Goal: Use online tool/utility: Utilize a website feature to perform a specific function

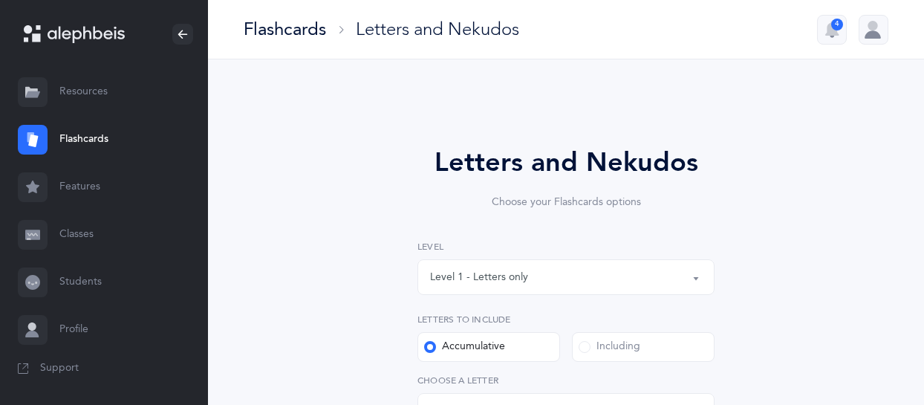
select select "27"
select select "single"
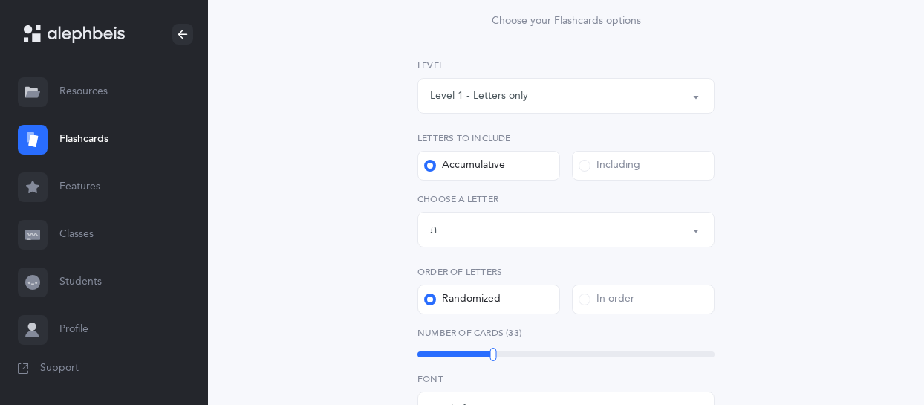
scroll to position [182, 0]
click at [692, 234] on button "Letters up until: ת" at bounding box center [565, 229] width 297 height 36
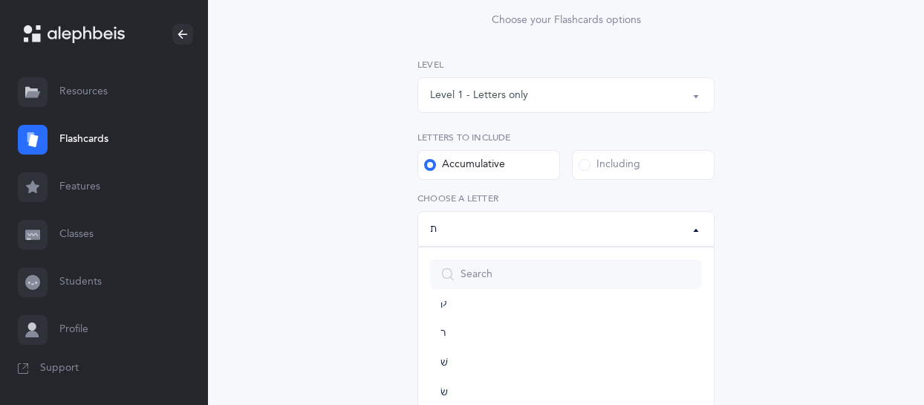
click at [618, 234] on div "Letters up until: ת" at bounding box center [566, 228] width 272 height 25
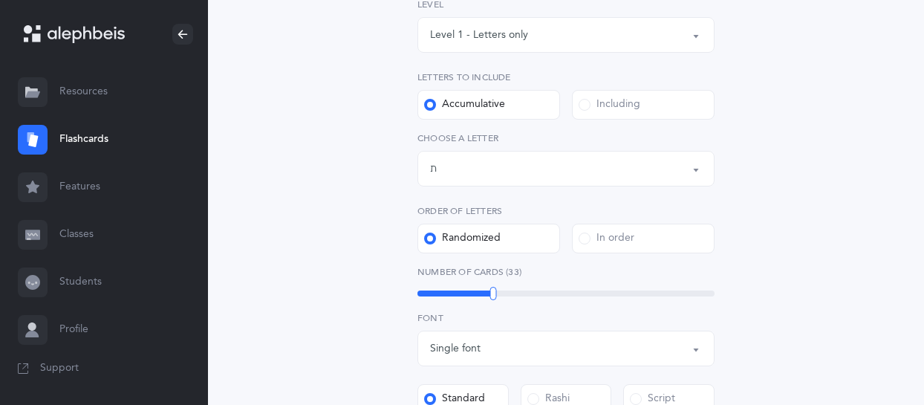
scroll to position [244, 0]
click at [693, 173] on button "Letters up until: ת" at bounding box center [565, 167] width 297 height 36
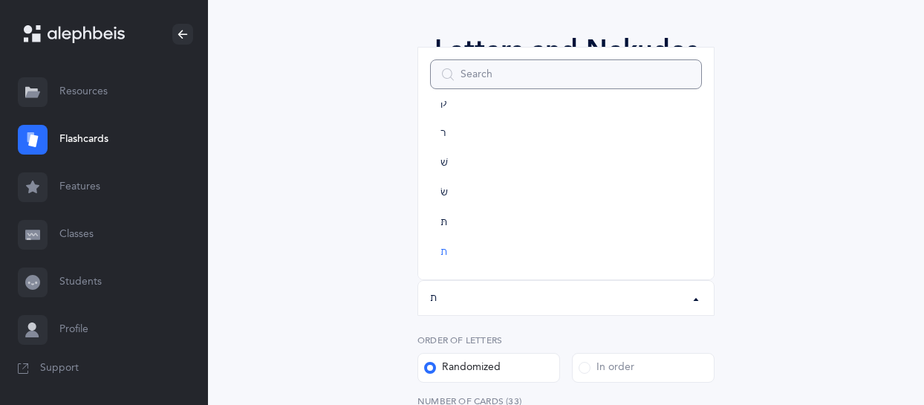
scroll to position [122, 0]
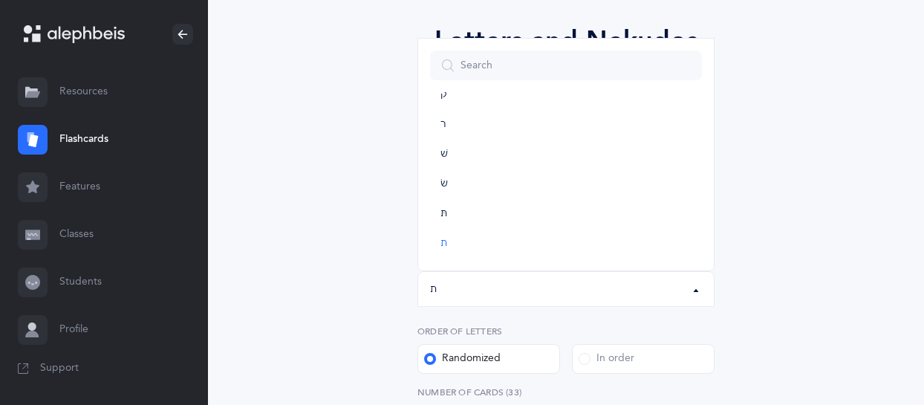
click at [437, 290] on div "ת" at bounding box center [433, 289] width 7 height 16
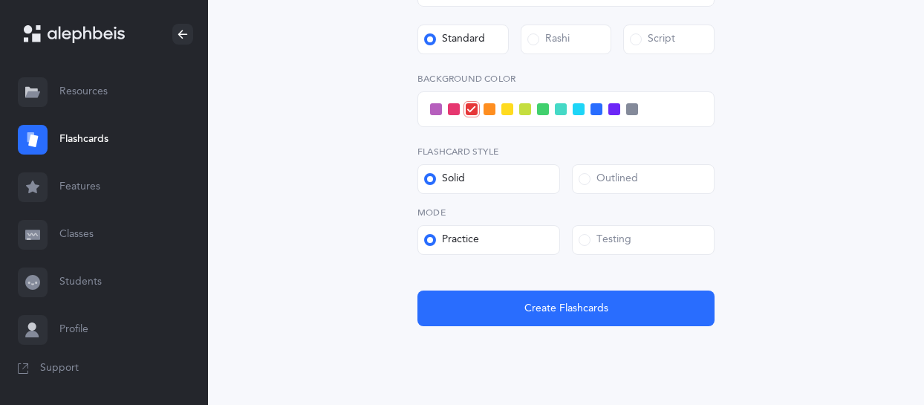
scroll to position [609, 0]
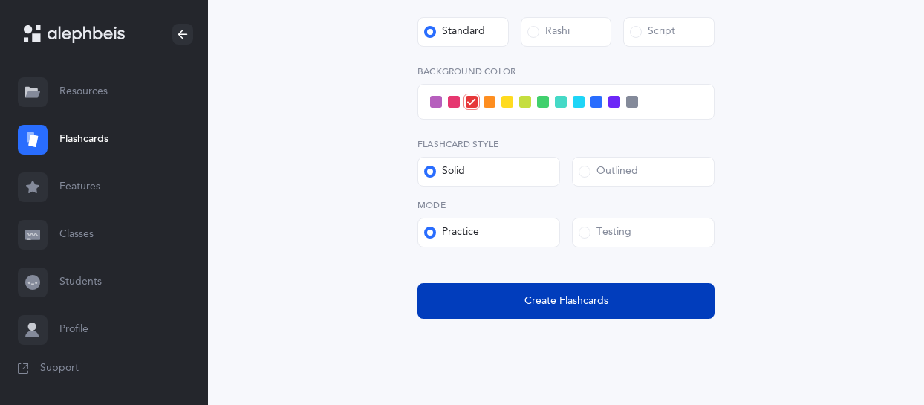
click at [569, 295] on span "Create Flashcards" at bounding box center [566, 301] width 84 height 16
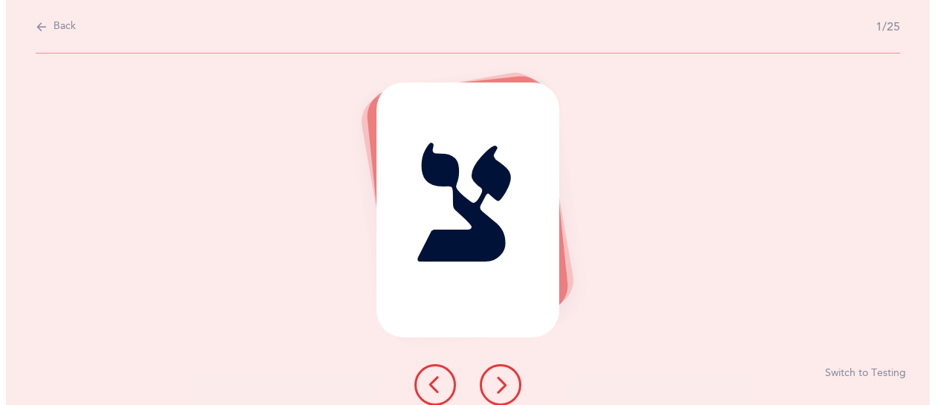
scroll to position [0, 0]
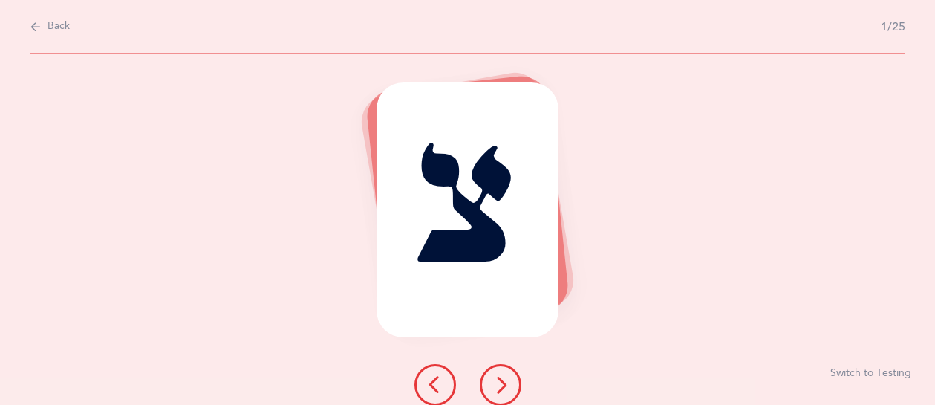
click at [506, 391] on icon at bounding box center [501, 385] width 18 height 18
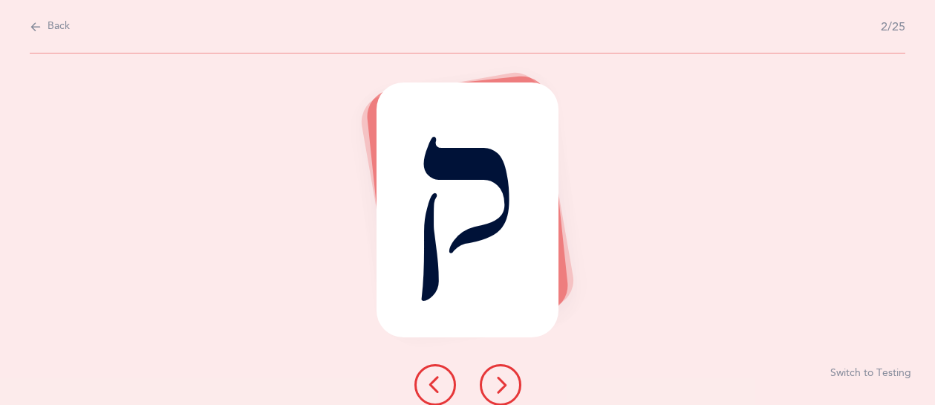
click at [500, 389] on icon at bounding box center [501, 385] width 18 height 18
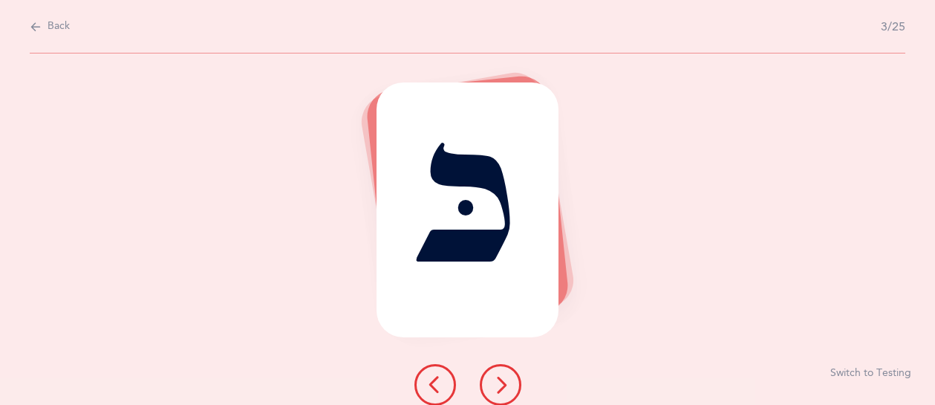
click at [504, 385] on icon at bounding box center [501, 385] width 18 height 18
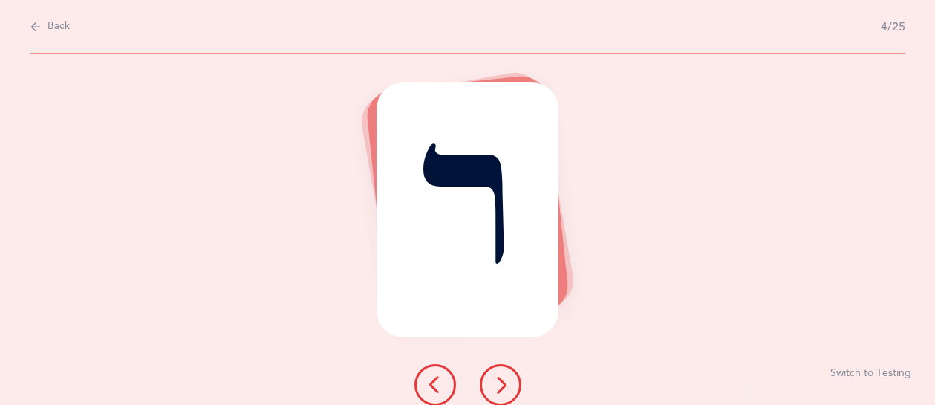
click at [512, 379] on button at bounding box center [501, 385] width 42 height 42
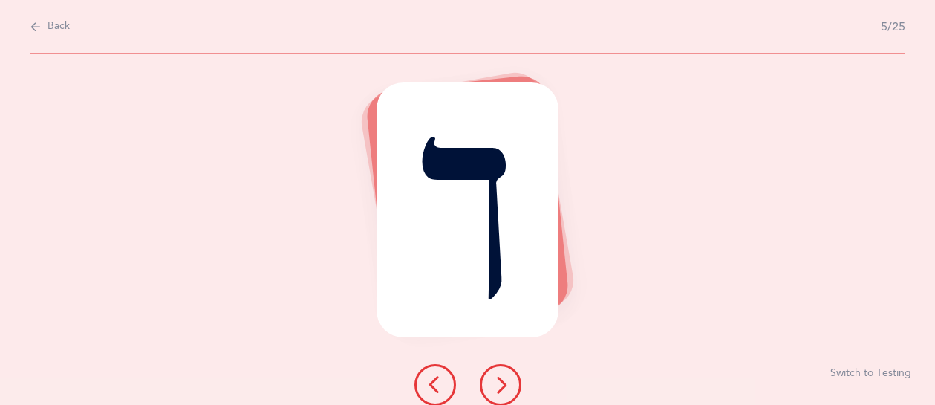
click at [513, 401] on div at bounding box center [467, 385] width 131 height 42
click at [494, 382] on icon at bounding box center [501, 385] width 18 height 18
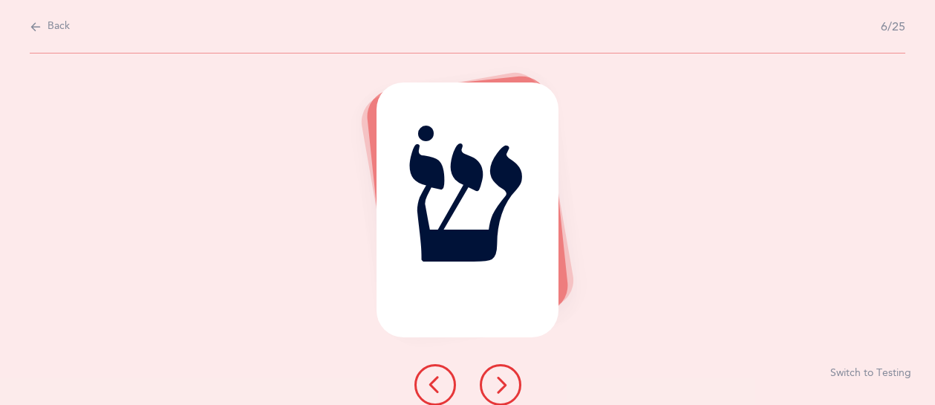
click at [509, 384] on icon at bounding box center [501, 385] width 18 height 18
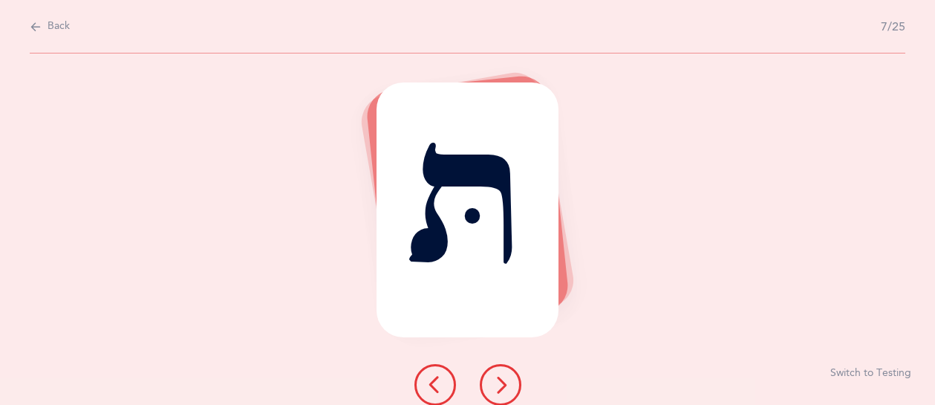
click at [506, 383] on icon at bounding box center [501, 385] width 18 height 18
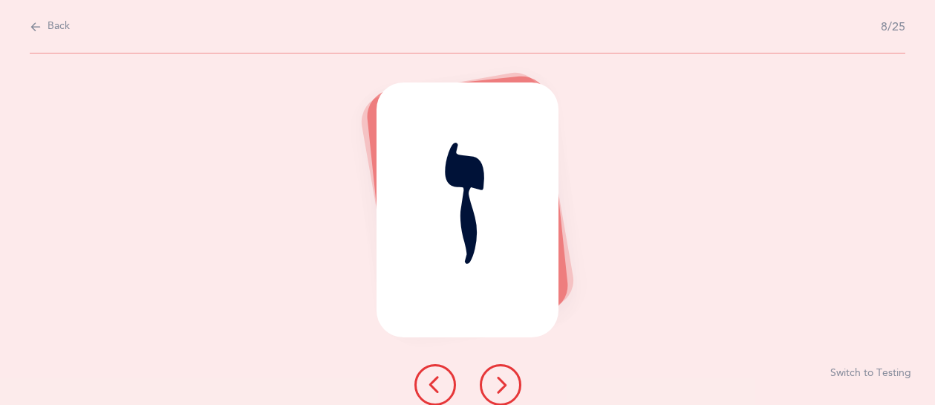
click at [513, 389] on button at bounding box center [501, 385] width 42 height 42
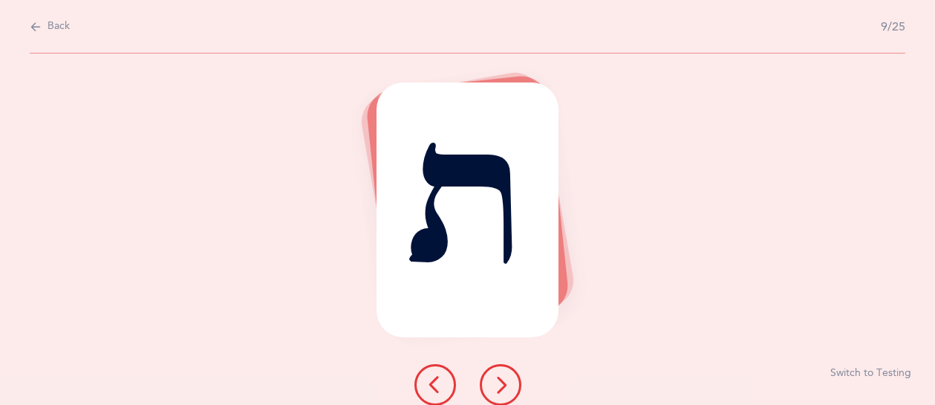
click at [510, 387] on button at bounding box center [501, 385] width 42 height 42
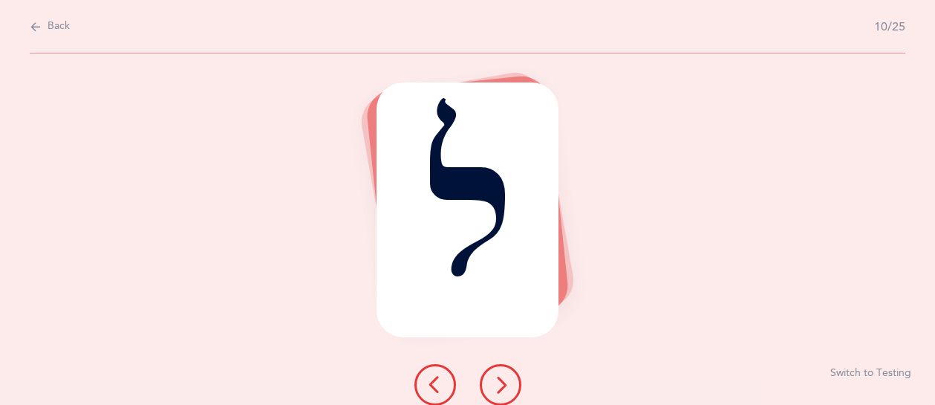
click at [502, 381] on icon at bounding box center [501, 385] width 18 height 18
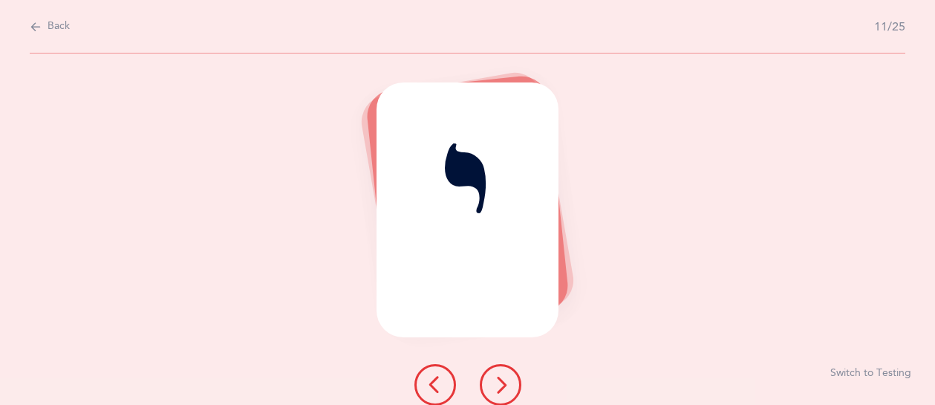
click at [513, 381] on button at bounding box center [501, 385] width 42 height 42
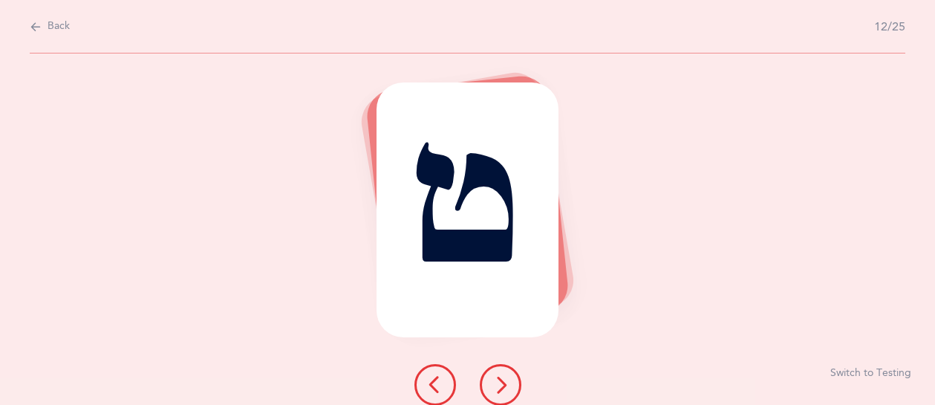
click at [509, 388] on icon at bounding box center [501, 385] width 18 height 18
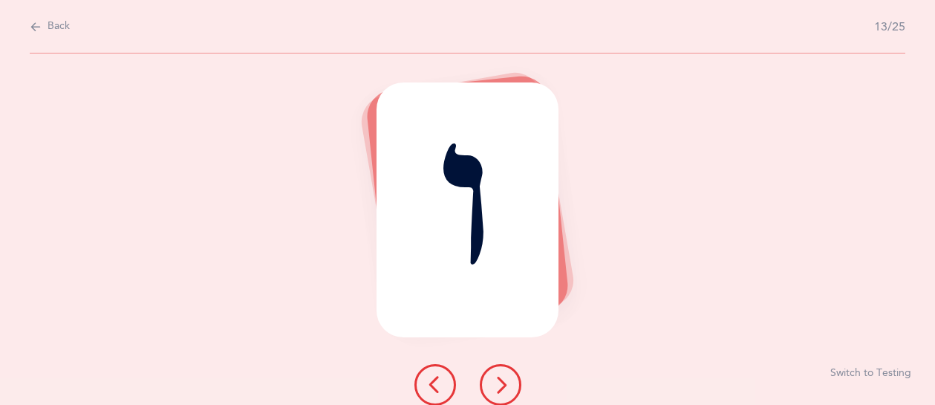
click at [506, 379] on icon at bounding box center [501, 385] width 18 height 18
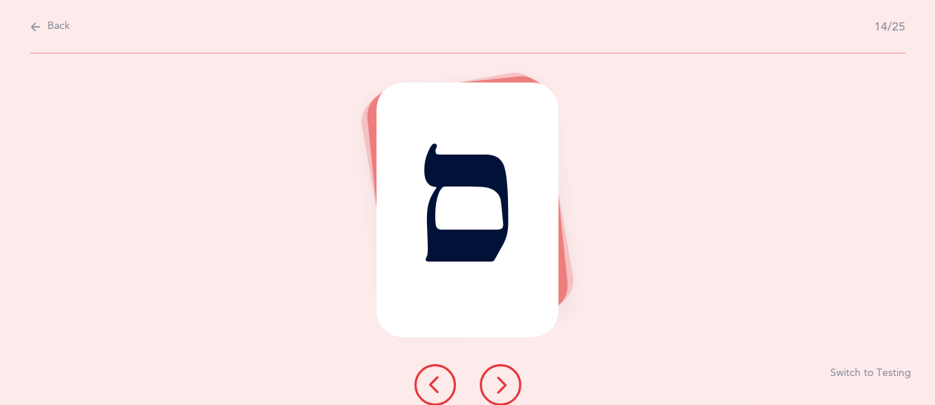
click at [501, 378] on icon at bounding box center [501, 385] width 18 height 18
click at [509, 381] on icon at bounding box center [501, 385] width 18 height 18
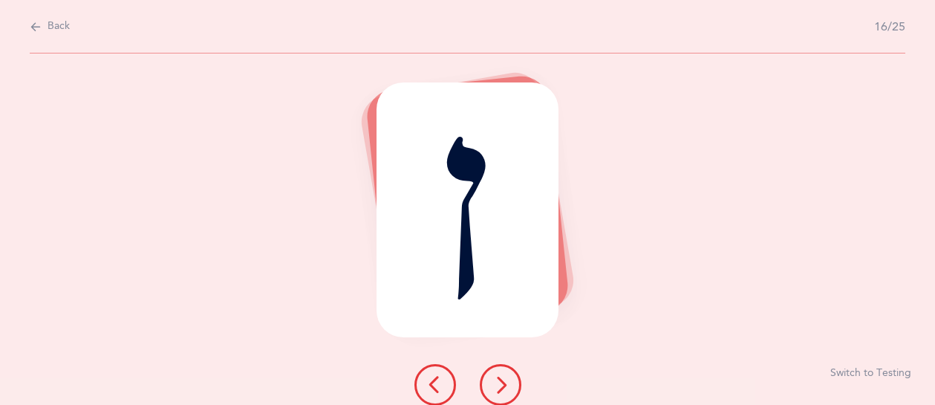
click at [503, 385] on icon at bounding box center [501, 385] width 18 height 18
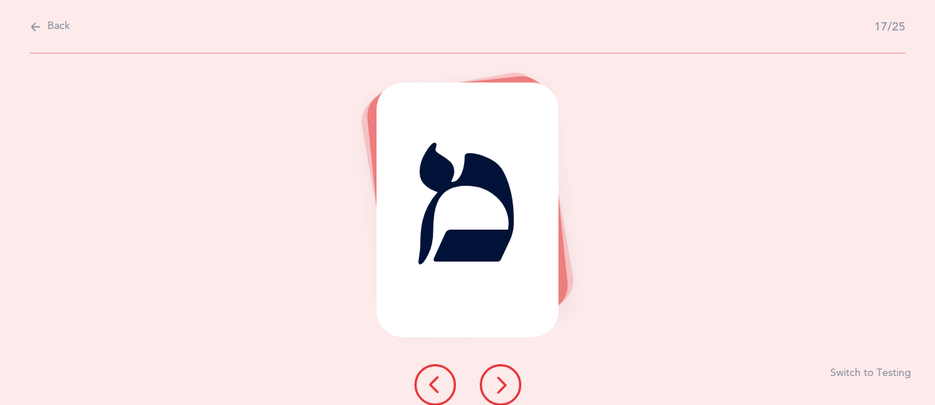
click at [506, 385] on icon at bounding box center [501, 385] width 18 height 18
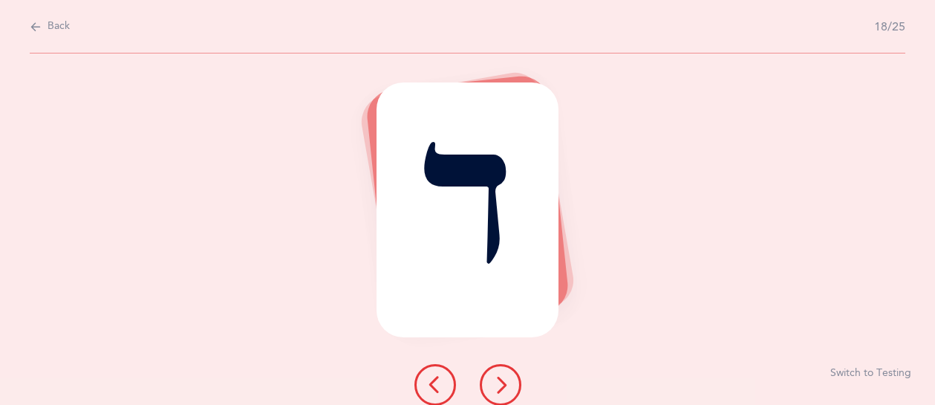
click at [511, 386] on button at bounding box center [501, 385] width 42 height 42
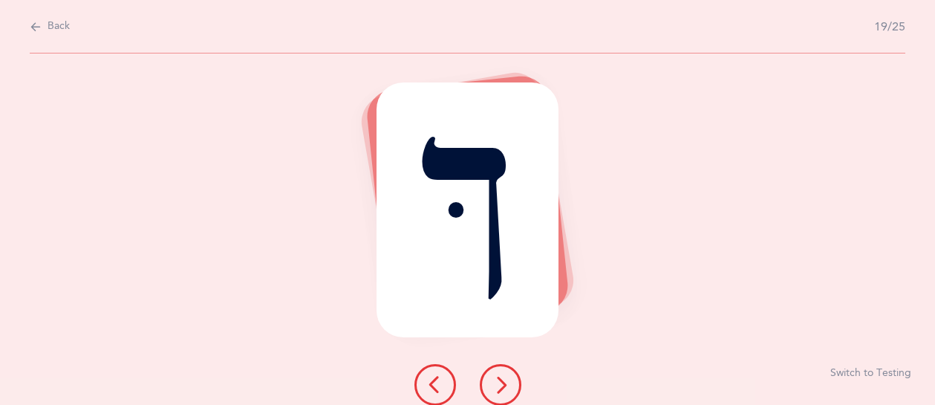
click at [503, 388] on icon at bounding box center [501, 385] width 18 height 18
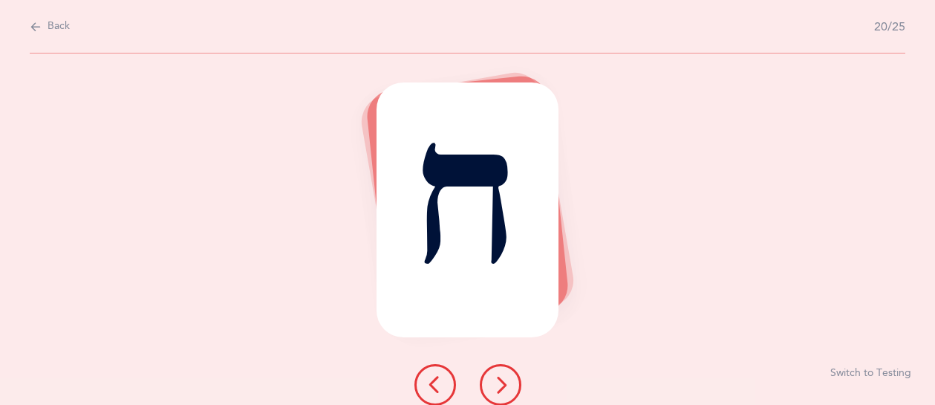
click at [509, 391] on button at bounding box center [501, 385] width 42 height 42
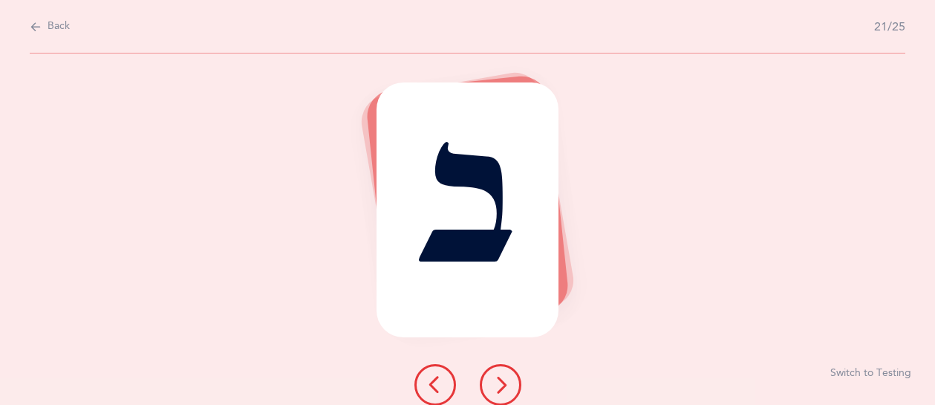
click at [503, 391] on icon at bounding box center [501, 385] width 18 height 18
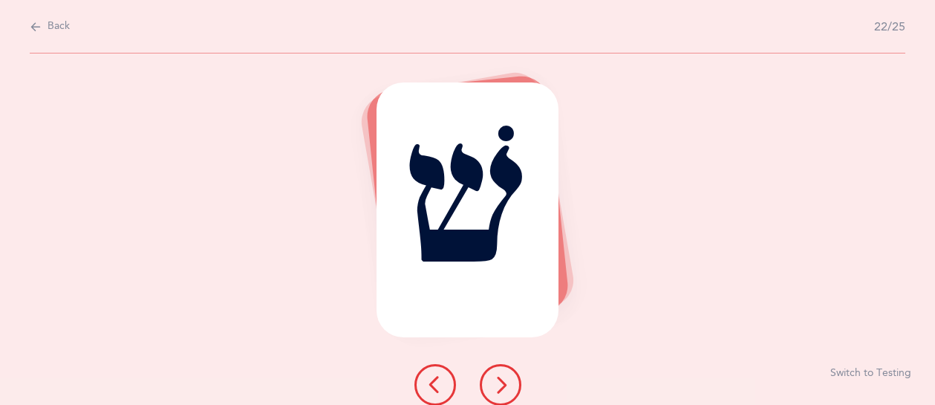
click at [513, 390] on button at bounding box center [501, 385] width 42 height 42
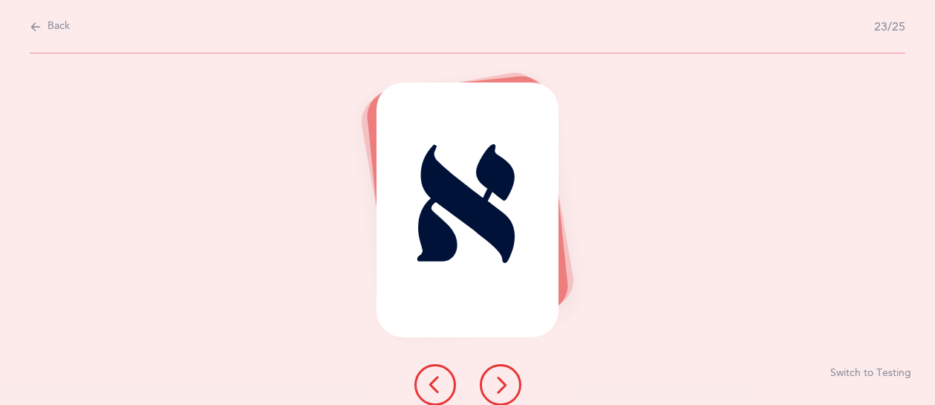
click at [512, 385] on button at bounding box center [501, 385] width 42 height 42
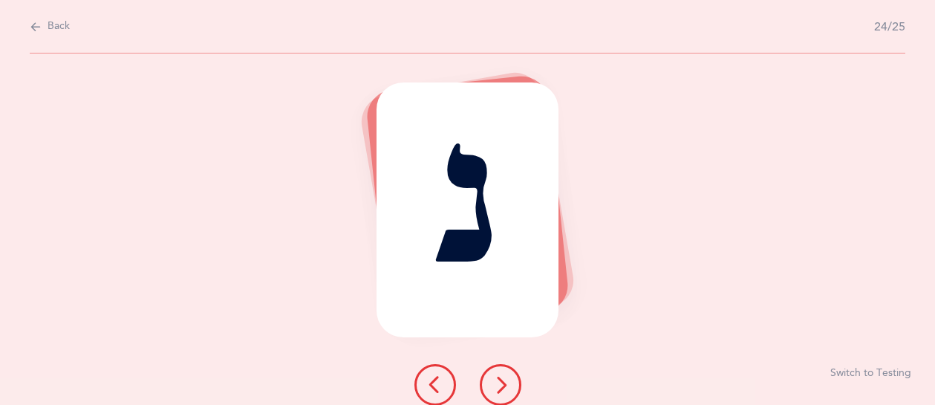
click at [506, 386] on icon at bounding box center [501, 385] width 18 height 18
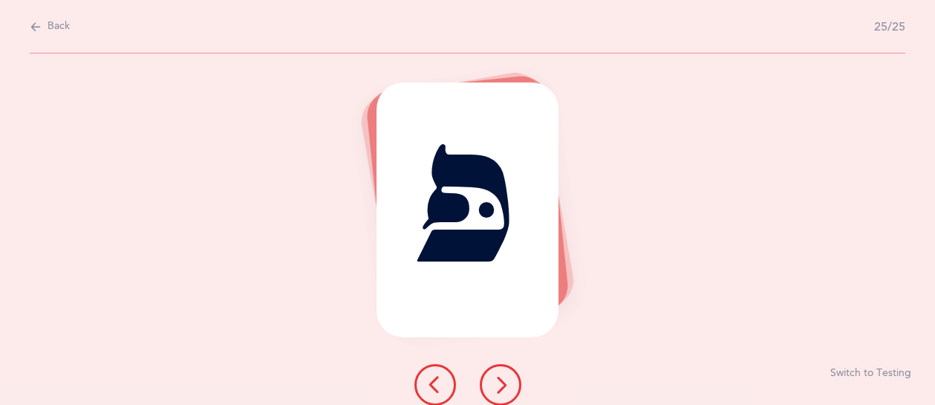
click at [513, 385] on button at bounding box center [501, 385] width 42 height 42
